Goal: Transaction & Acquisition: Purchase product/service

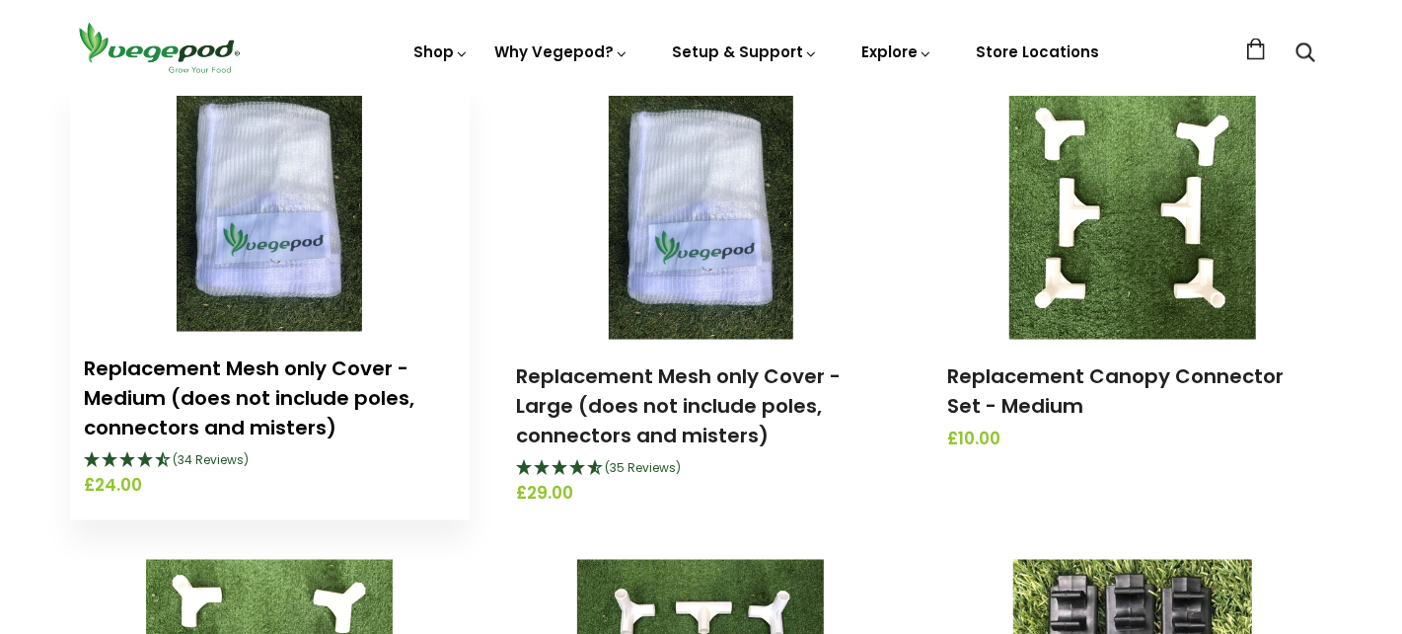
scroll to position [1678, 0]
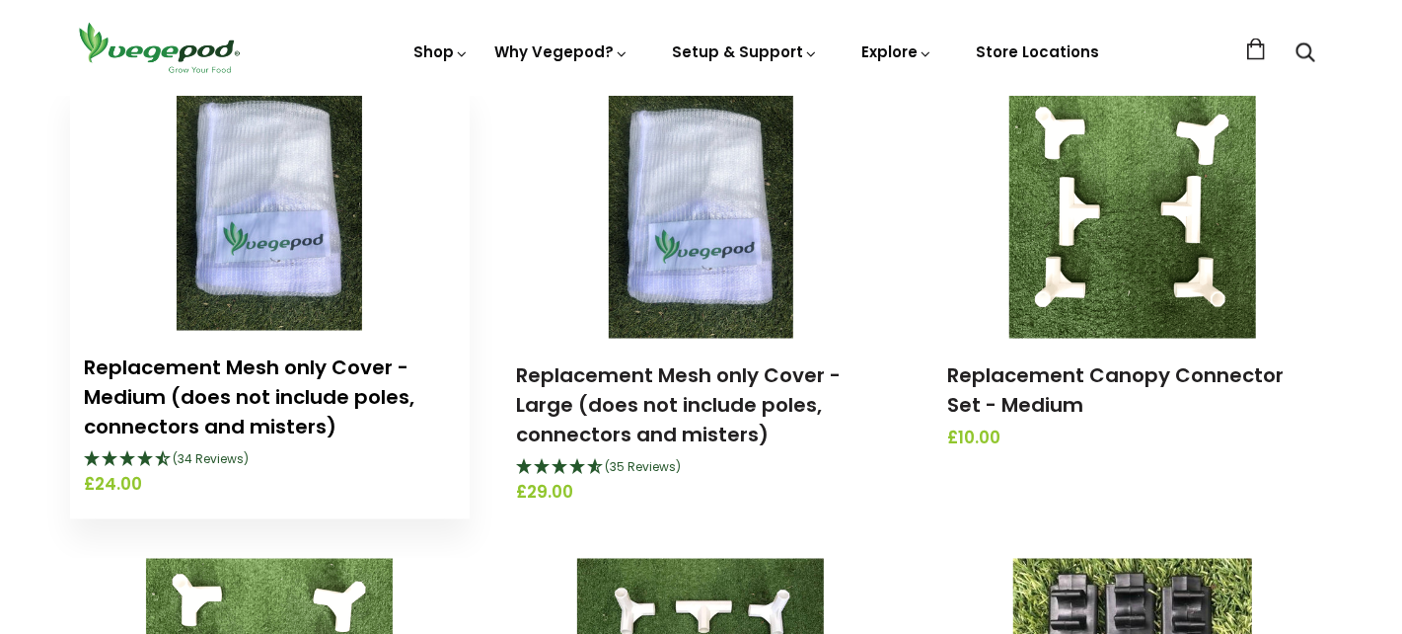
click at [239, 371] on link "Replacement Mesh only Cover - Medium (does not include poles, connectors and mi…" at bounding box center [250, 396] width 331 height 87
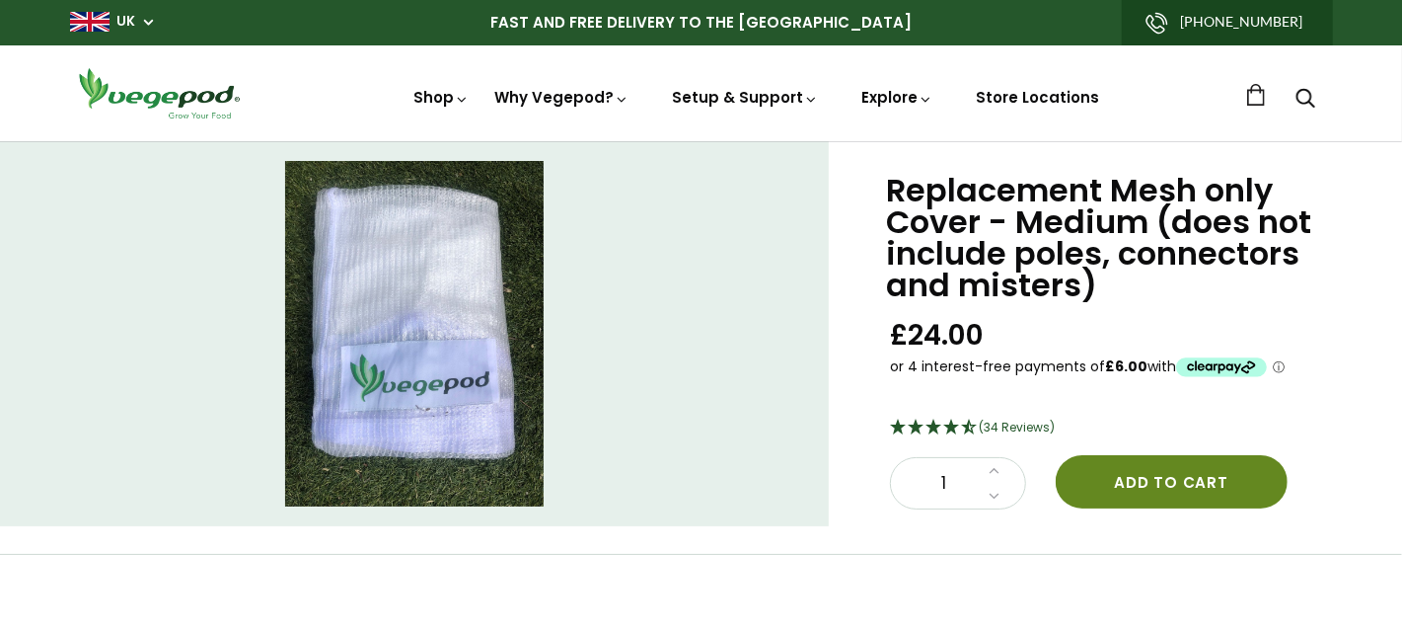
click at [1158, 471] on button "Add to cart" at bounding box center [1172, 481] width 232 height 53
